Goal: Task Accomplishment & Management: Manage account settings

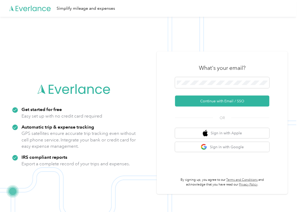
click at [189, 94] on form "Continue with Email / SSO" at bounding box center [222, 91] width 94 height 29
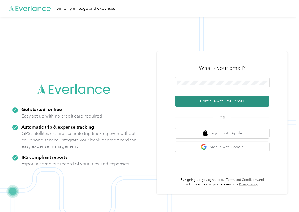
click at [186, 100] on button "Continue with Email / SSO" at bounding box center [222, 100] width 94 height 11
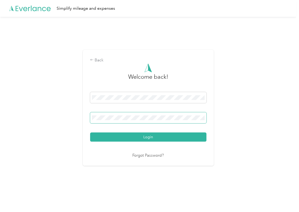
click at [115, 116] on span at bounding box center [148, 117] width 116 height 11
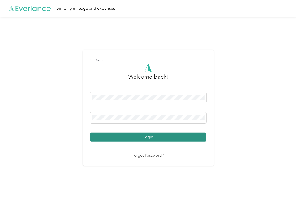
click at [107, 134] on button "Login" at bounding box center [148, 136] width 116 height 9
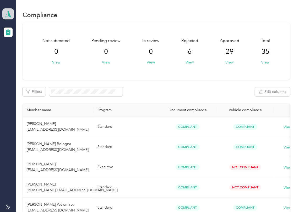
click at [12, 15] on icon at bounding box center [8, 13] width 8 height 7
click at [19, 54] on div "Log out" at bounding box center [17, 54] width 20 height 5
